Goal: Task Accomplishment & Management: Manage account settings

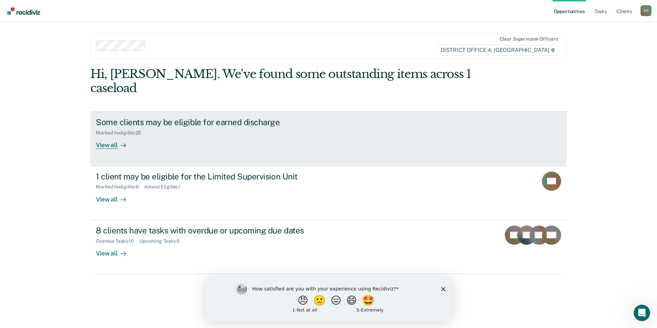
click at [108, 136] on div "View all" at bounding box center [115, 142] width 38 height 13
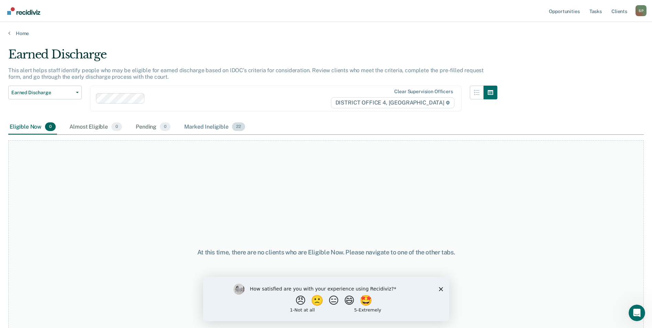
click at [212, 126] on div "Marked Ineligible 22" at bounding box center [214, 127] width 63 height 15
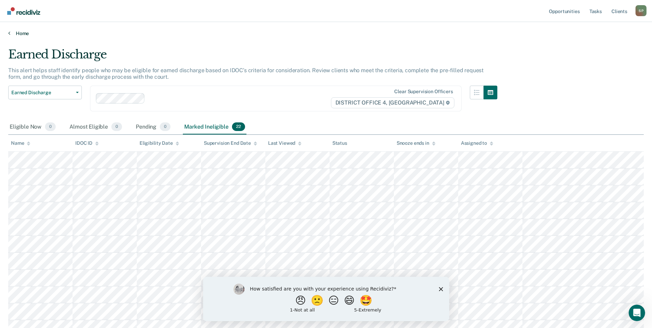
click at [10, 34] on icon at bounding box center [9, 32] width 2 height 5
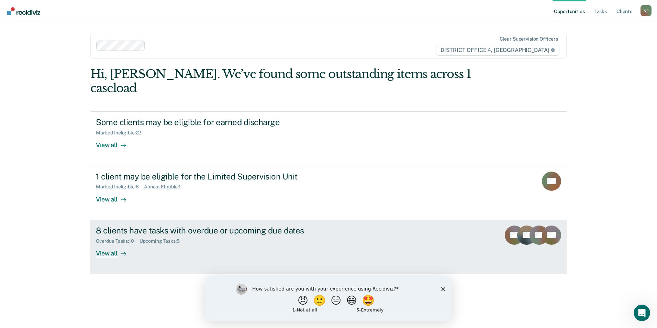
click at [110, 244] on div "View all" at bounding box center [115, 250] width 38 height 13
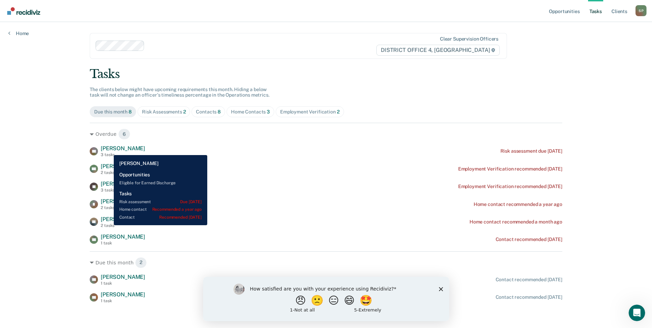
click at [109, 150] on span "[PERSON_NAME]" at bounding box center [123, 148] width 44 height 7
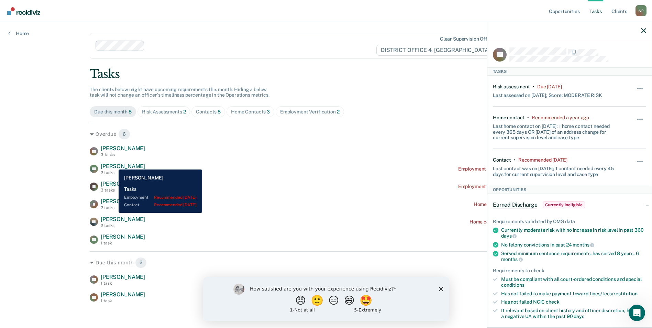
click at [113, 164] on span "[PERSON_NAME]" at bounding box center [123, 166] width 44 height 7
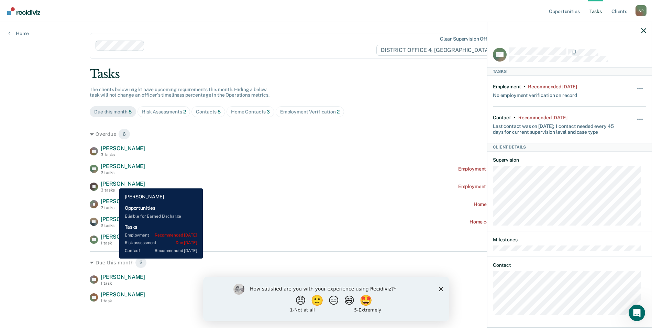
click at [114, 183] on span "[PERSON_NAME]" at bounding box center [123, 183] width 44 height 7
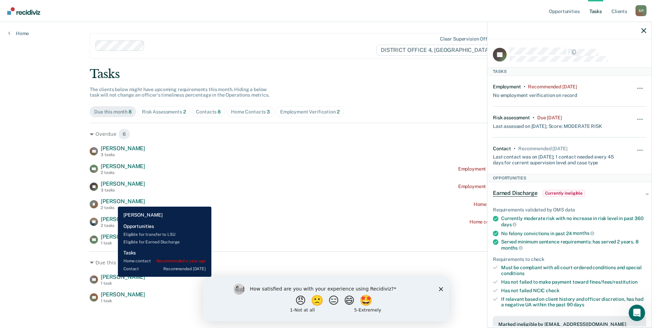
click at [113, 201] on span "[PERSON_NAME]" at bounding box center [123, 201] width 44 height 7
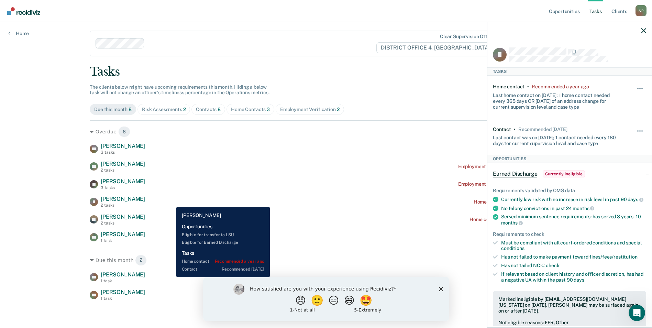
scroll to position [3, 0]
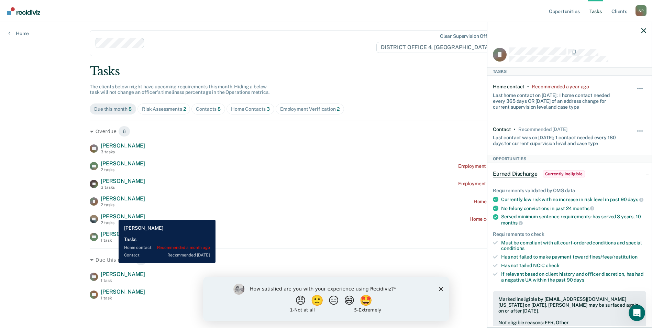
click at [113, 214] on span "[PERSON_NAME]" at bounding box center [123, 216] width 44 height 7
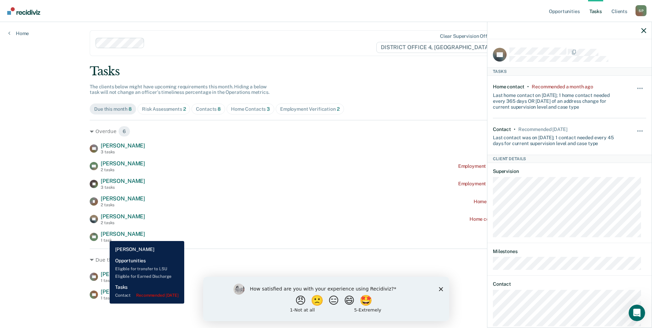
click at [104, 236] on span "[PERSON_NAME]" at bounding box center [123, 234] width 44 height 7
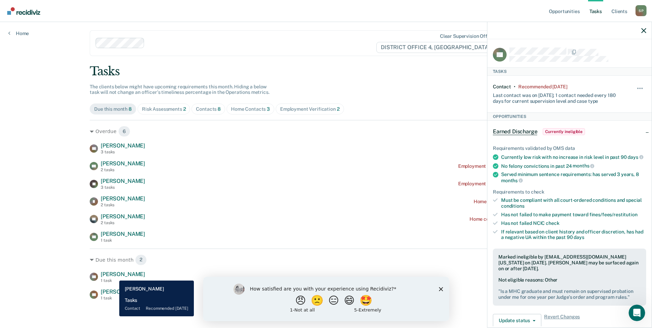
click at [114, 275] on span "[PERSON_NAME]" at bounding box center [123, 274] width 44 height 7
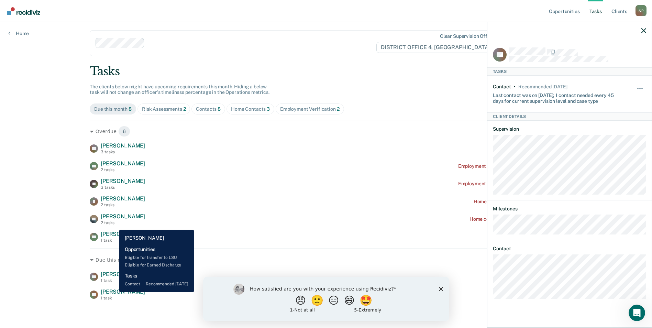
click at [114, 292] on span "[PERSON_NAME]" at bounding box center [123, 291] width 44 height 7
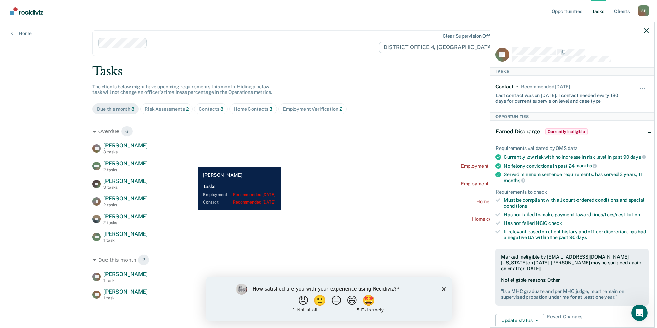
scroll to position [0, 0]
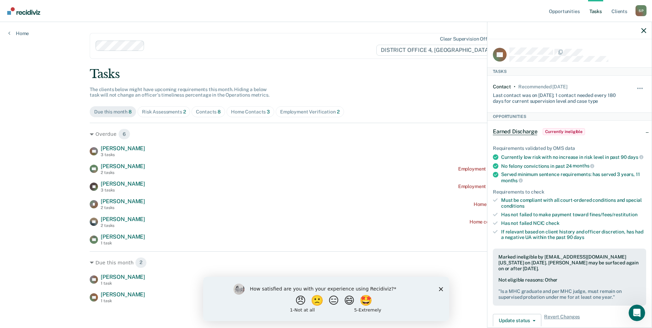
click at [169, 111] on div "Risk Assessments 2" at bounding box center [164, 112] width 44 height 6
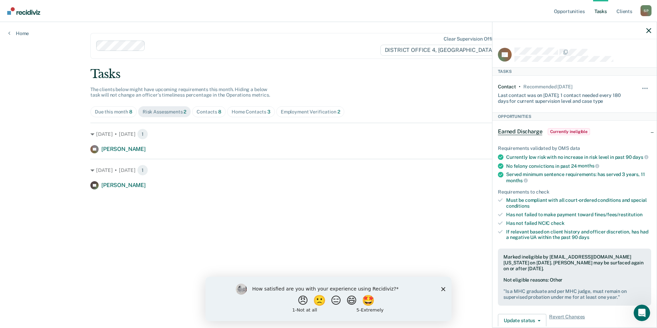
click at [210, 110] on div "Contacts 8" at bounding box center [209, 112] width 25 height 6
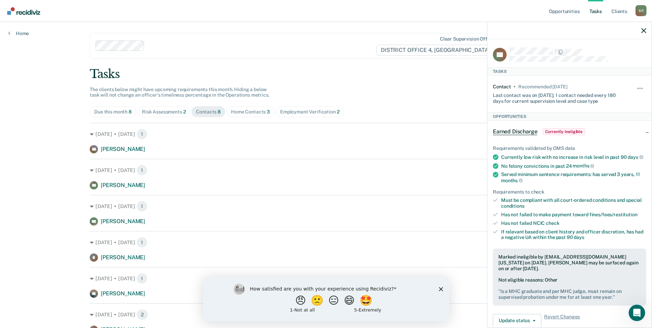
click at [254, 113] on div "Home Contacts 3" at bounding box center [250, 112] width 39 height 6
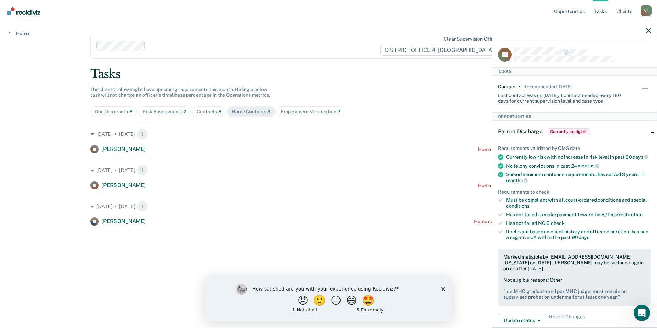
click at [309, 112] on div "Employment Verification 2" at bounding box center [310, 112] width 59 height 6
click at [647, 8] on div "S P" at bounding box center [645, 10] width 11 height 11
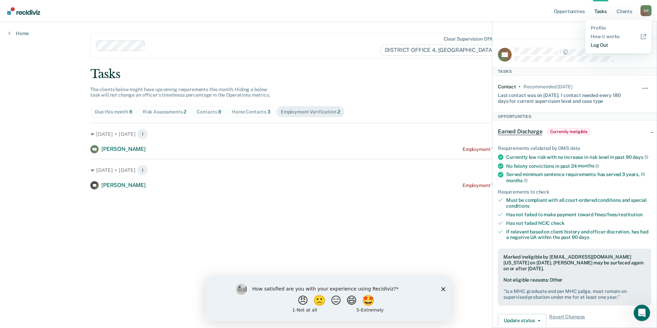
click at [599, 44] on link "Log Out" at bounding box center [618, 45] width 55 height 6
